Goal: Check status: Check status

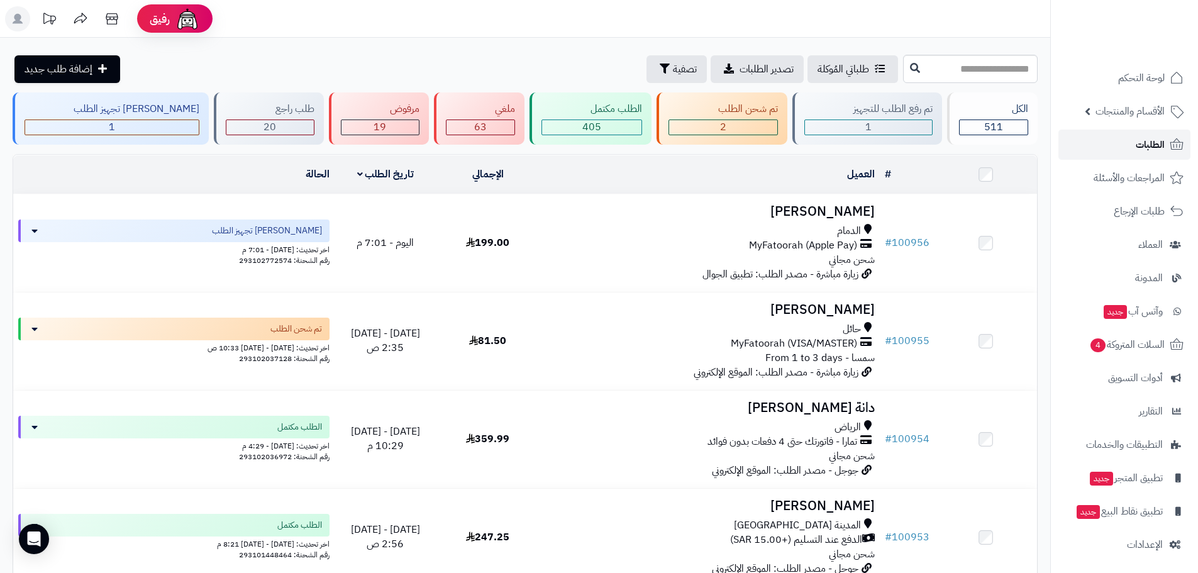
click at [1148, 145] on span "الطلبات" at bounding box center [1149, 145] width 29 height 18
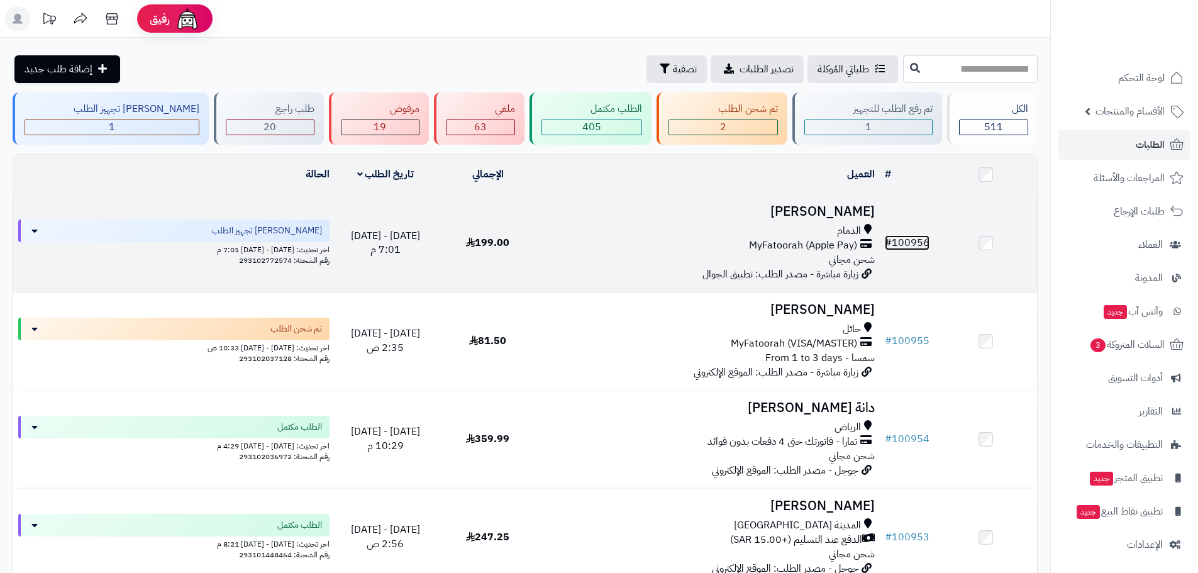
click at [900, 243] on link "# 100956" at bounding box center [906, 242] width 45 height 15
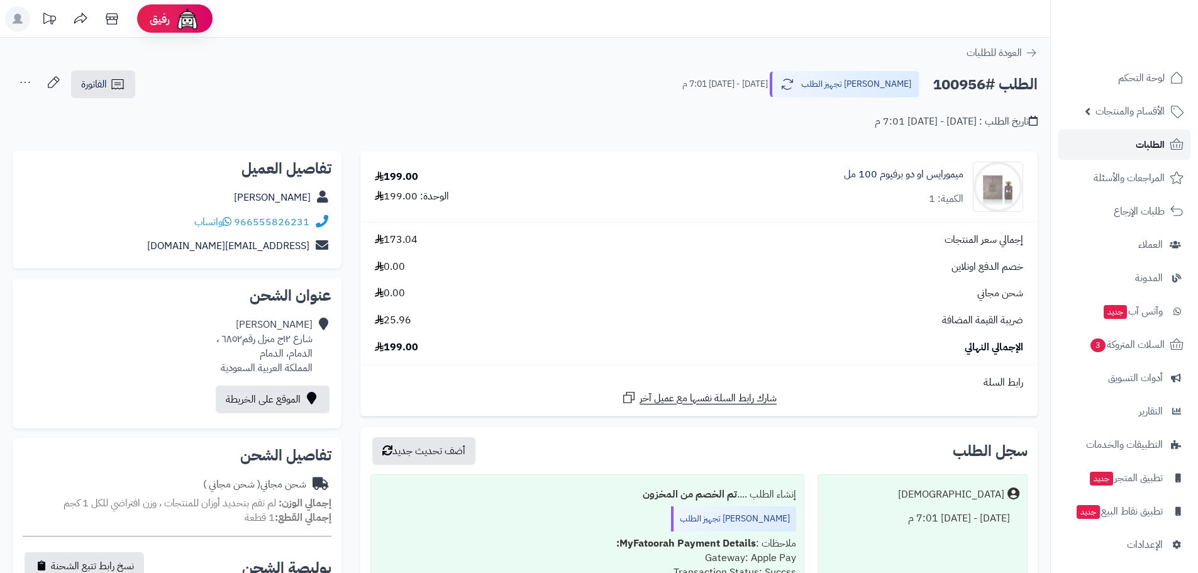
click at [1148, 145] on span "الطلبات" at bounding box center [1149, 145] width 29 height 18
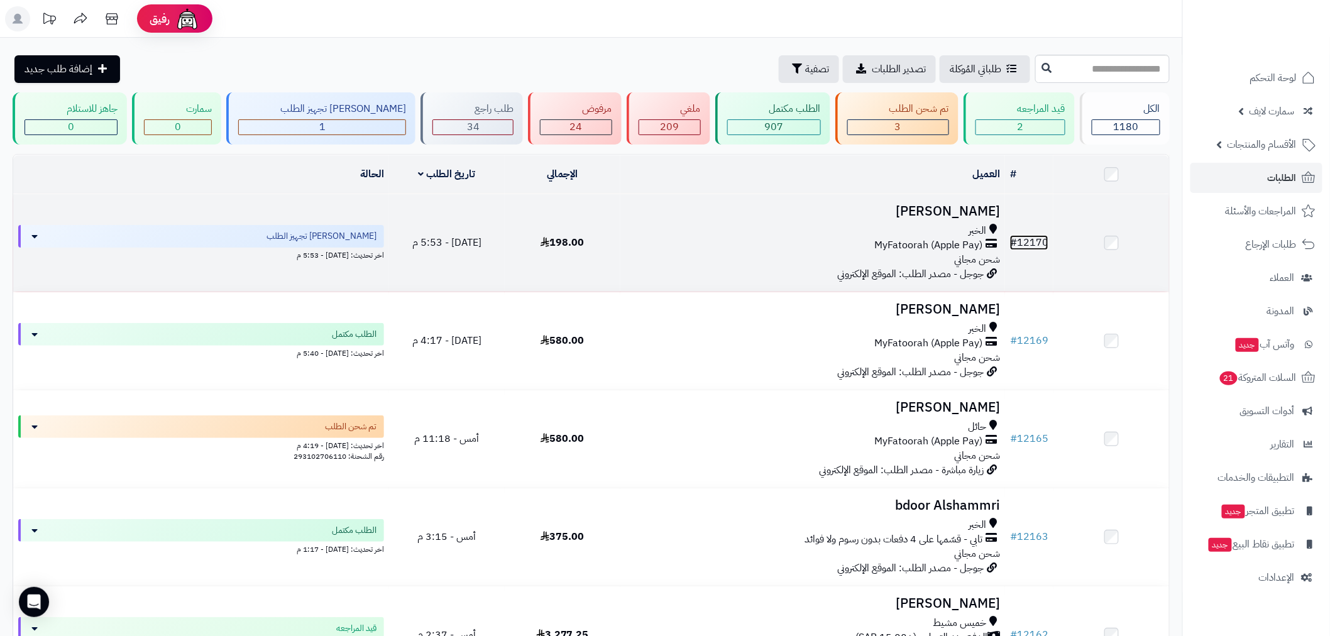
click at [1028, 241] on link "# 12170" at bounding box center [1029, 242] width 38 height 15
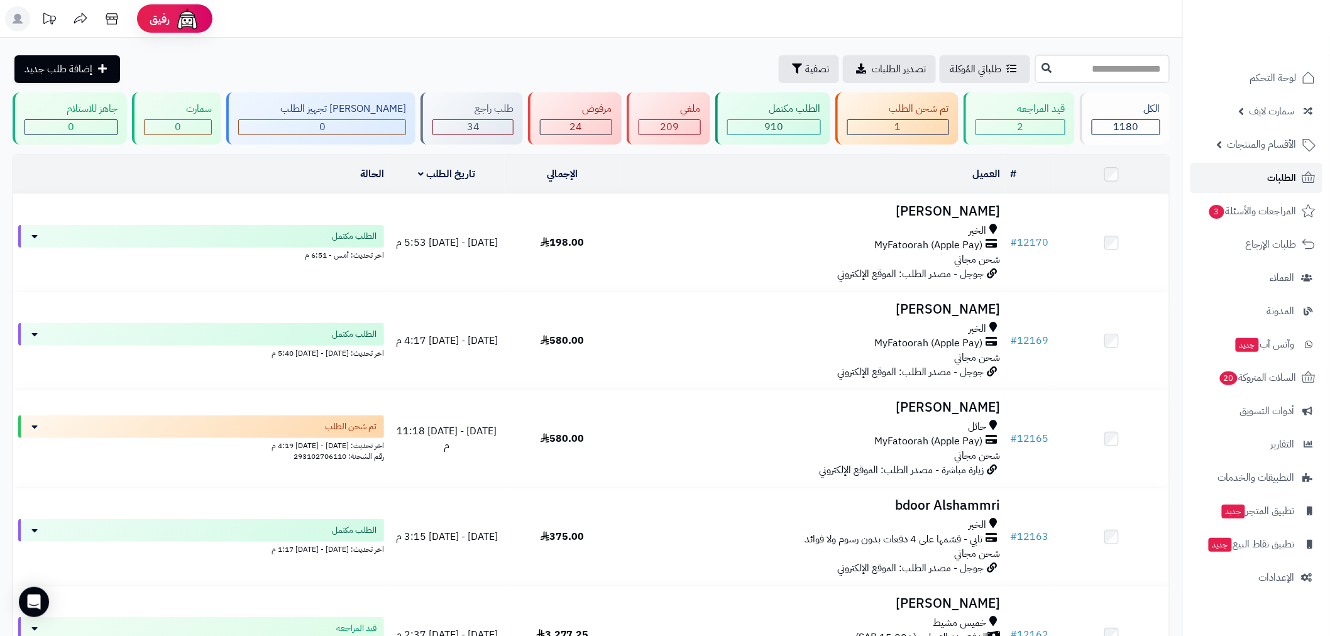
click at [1284, 178] on span "الطلبات" at bounding box center [1282, 178] width 29 height 18
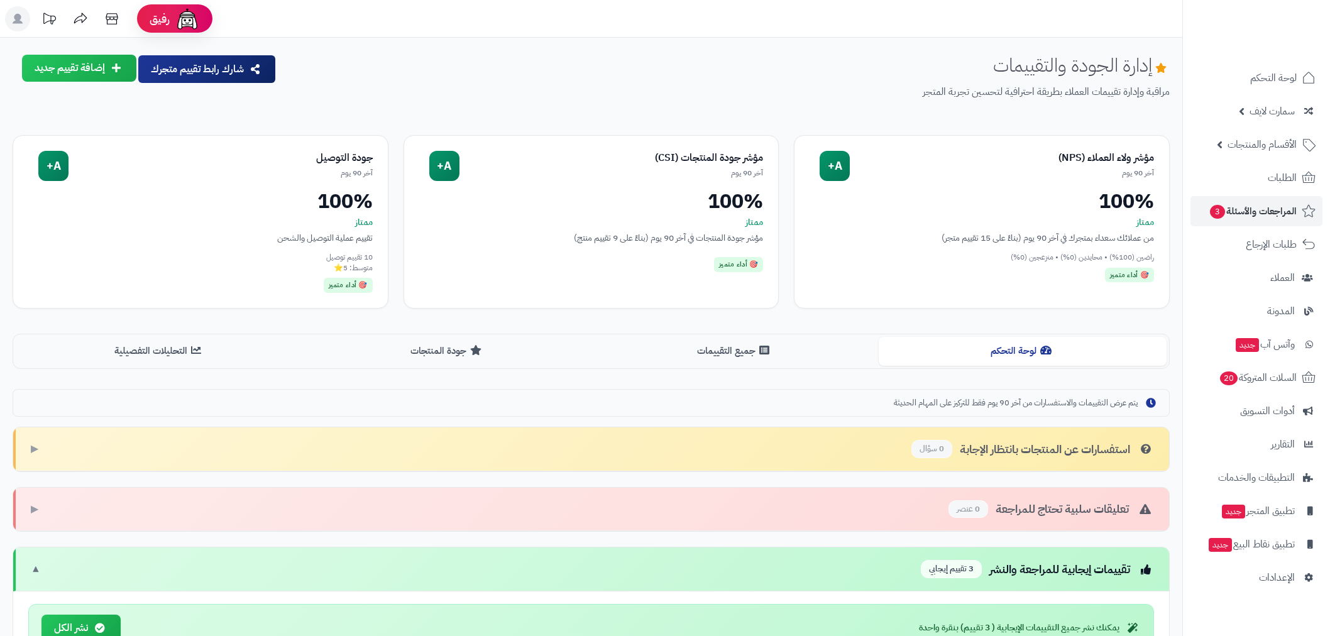
scroll to position [436, 0]
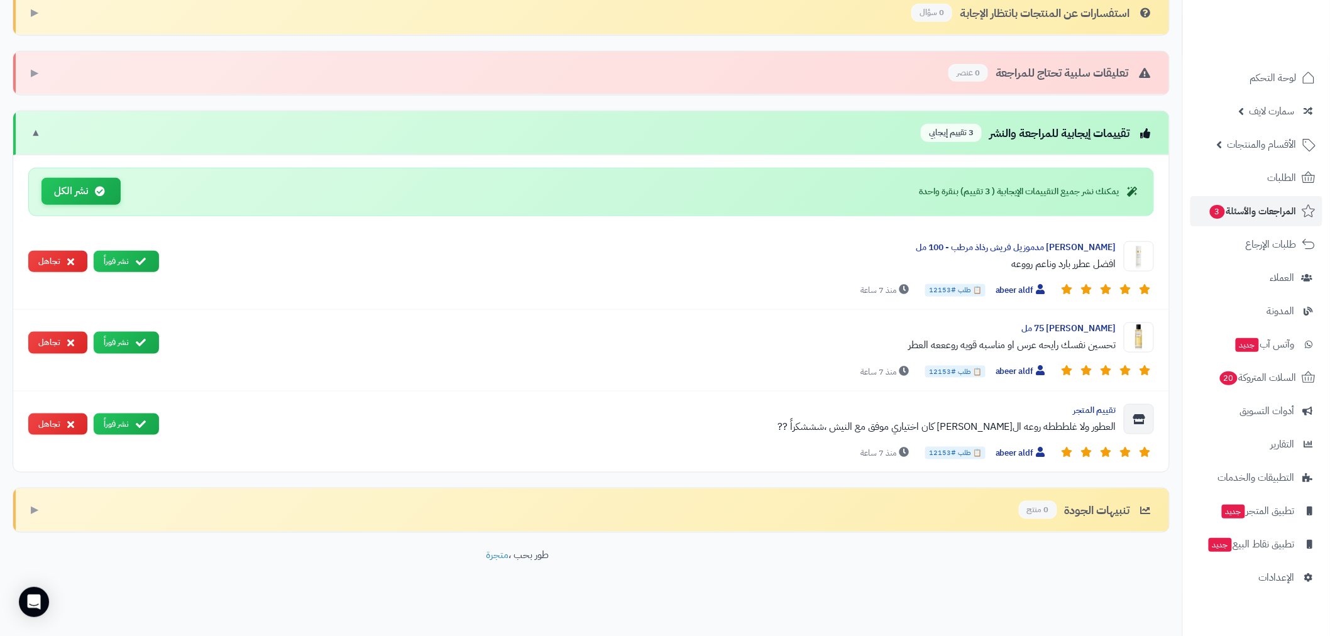
click at [72, 191] on button "نشر الكل" at bounding box center [80, 191] width 79 height 27
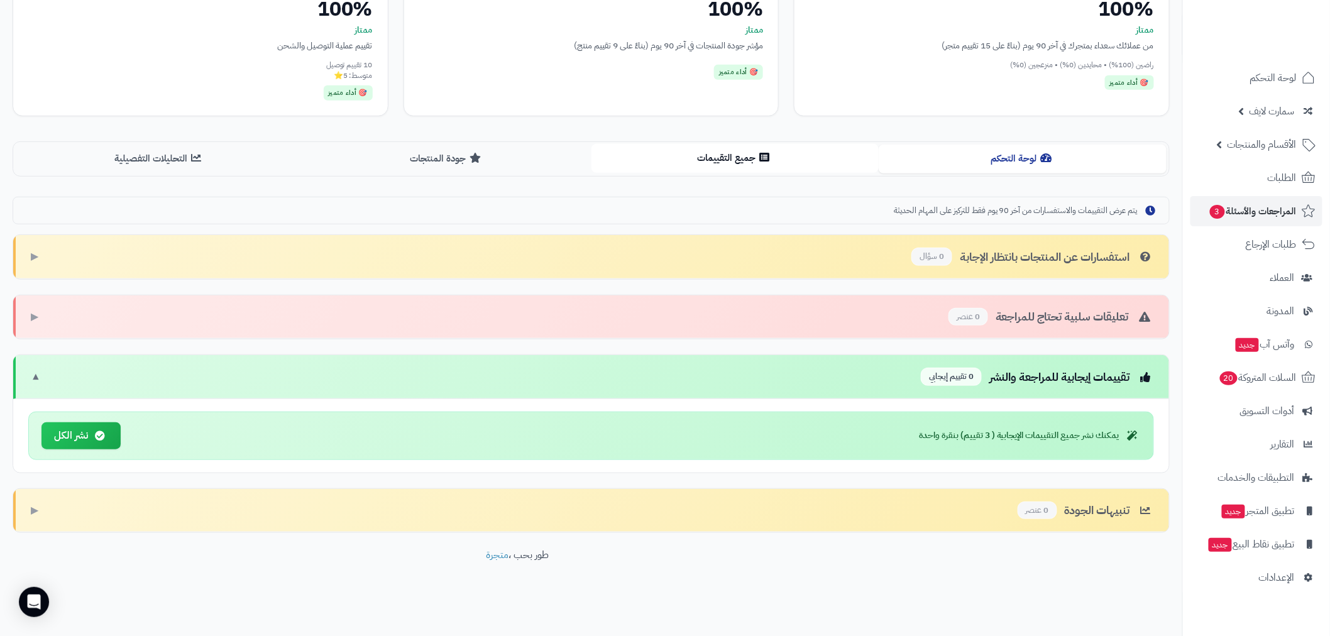
scroll to position [0, 0]
